Goal: Information Seeking & Learning: Learn about a topic

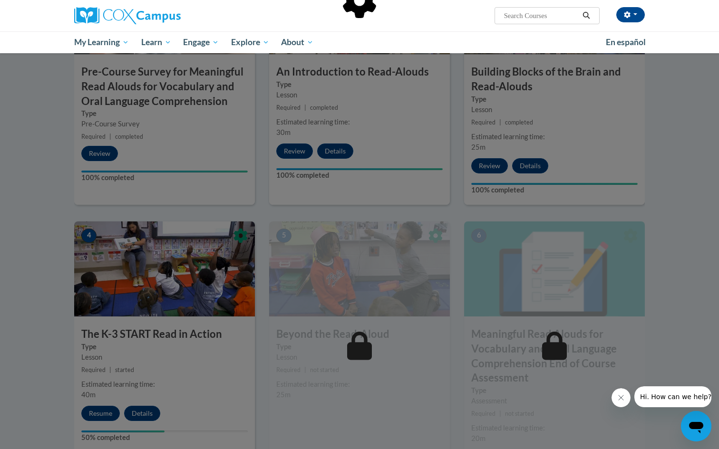
scroll to position [314, 0]
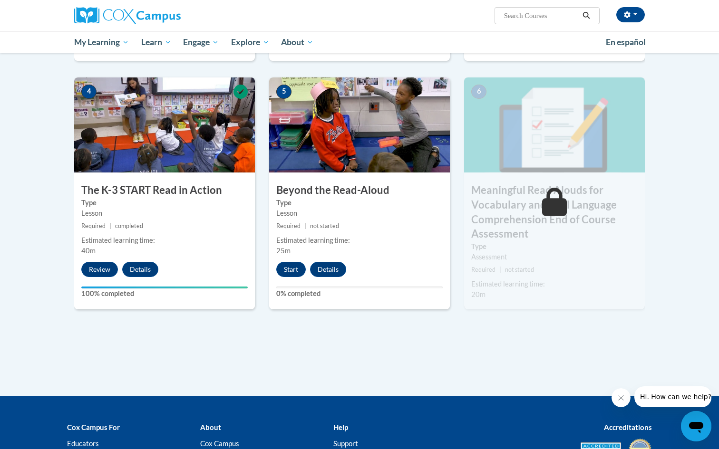
scroll to position [458, 0]
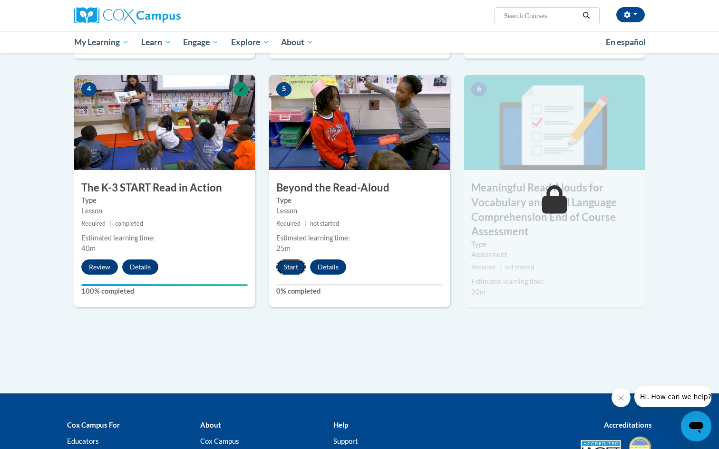
click at [294, 264] on button "Start" at bounding box center [290, 266] width 29 height 15
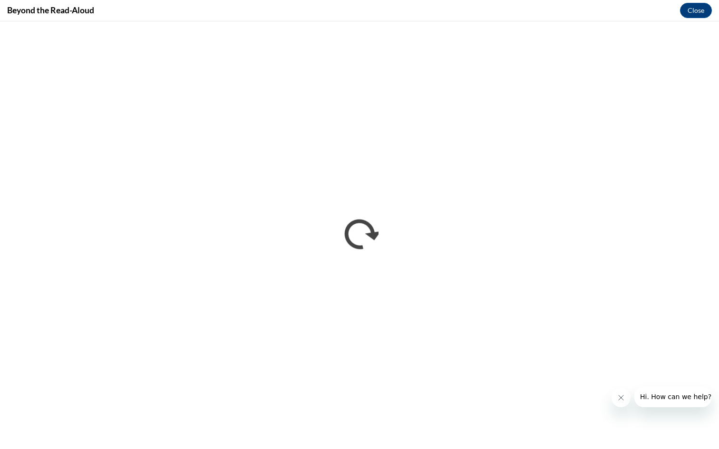
scroll to position [0, 0]
